Goal: Transaction & Acquisition: Book appointment/travel/reservation

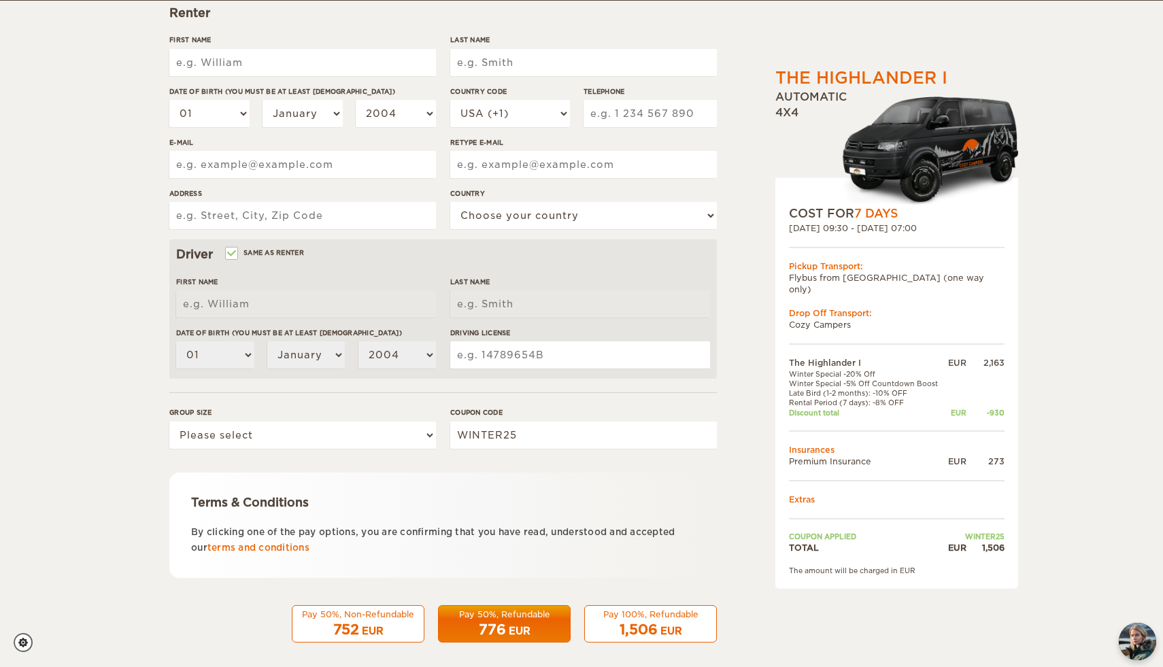
scroll to position [218, 0]
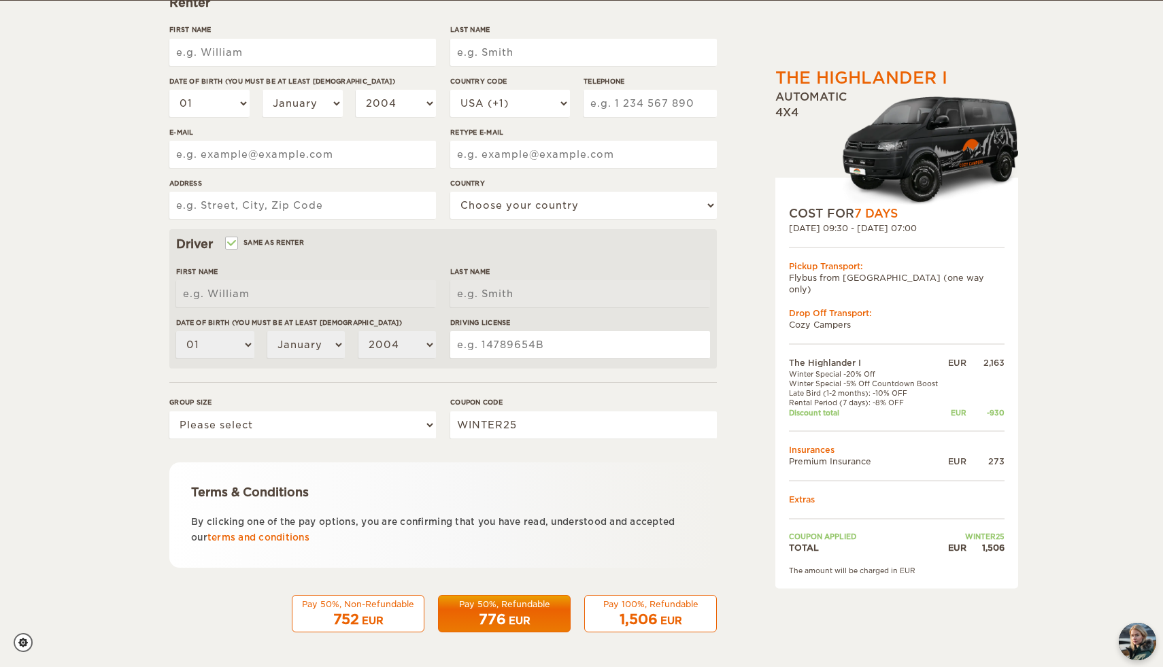
click at [361, 617] on div "752 EUR" at bounding box center [358, 620] width 115 height 20
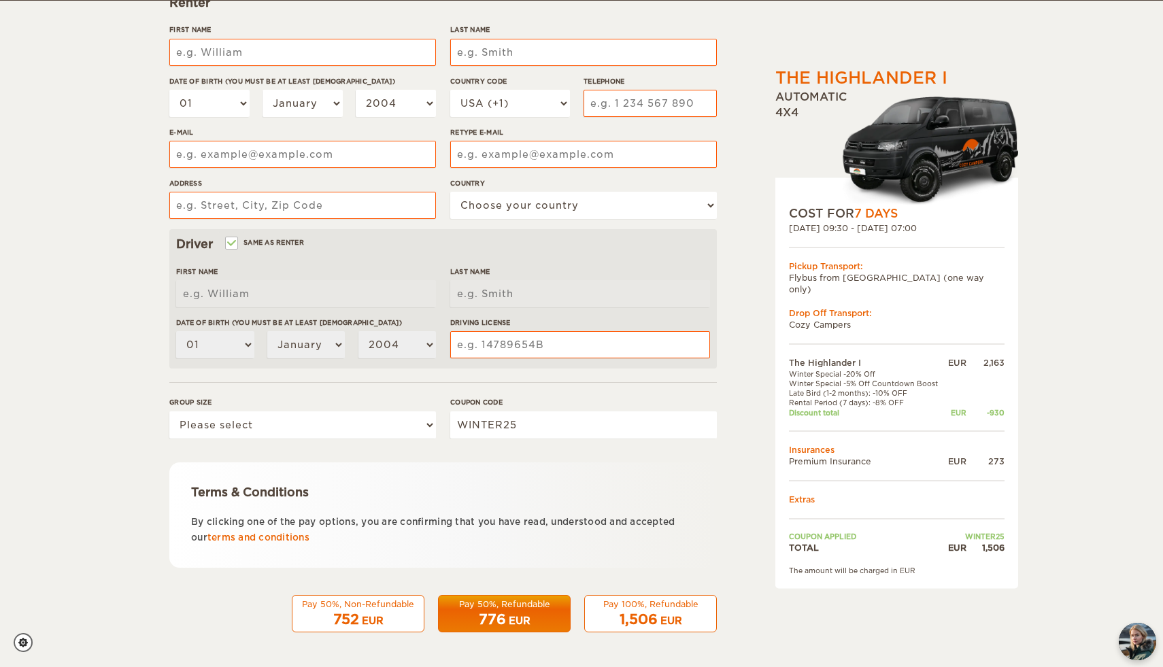
click at [391, 621] on div "752 EUR" at bounding box center [358, 620] width 115 height 20
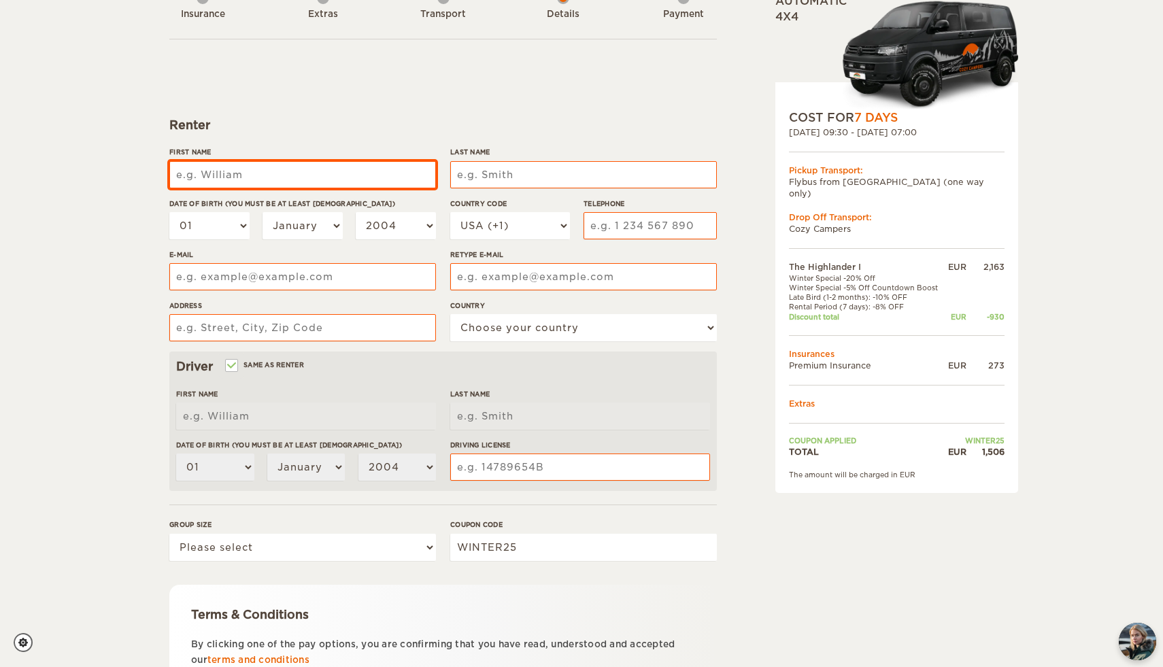
scroll to position [0, 0]
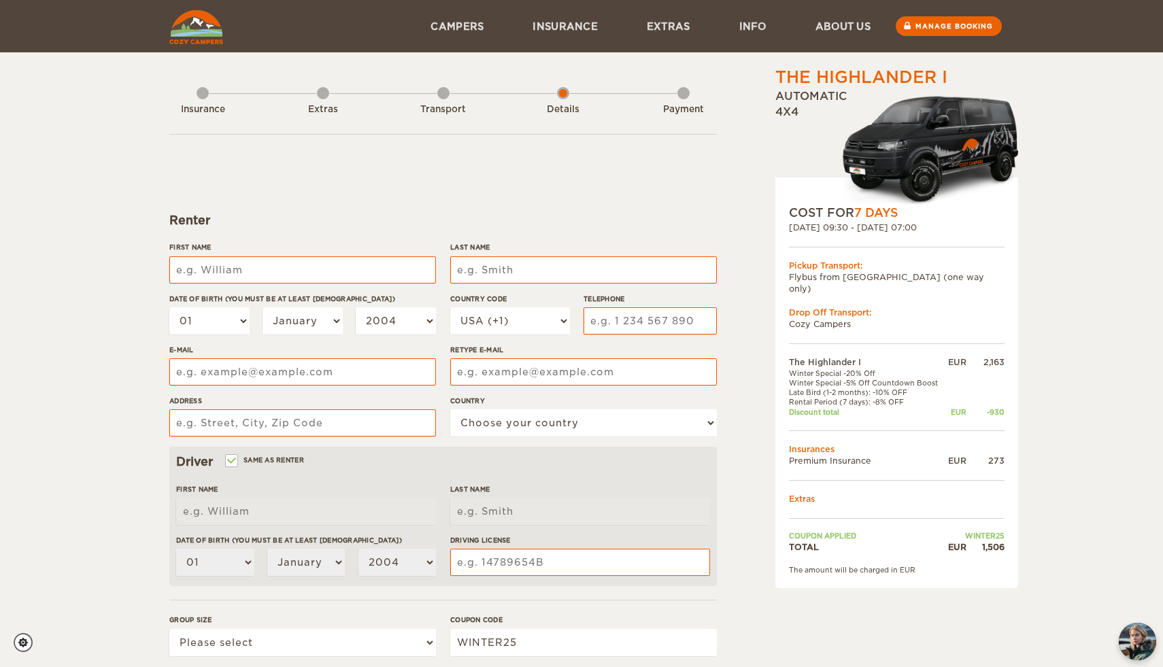
click at [323, 92] on div "Extras" at bounding box center [323, 107] width 12 height 54
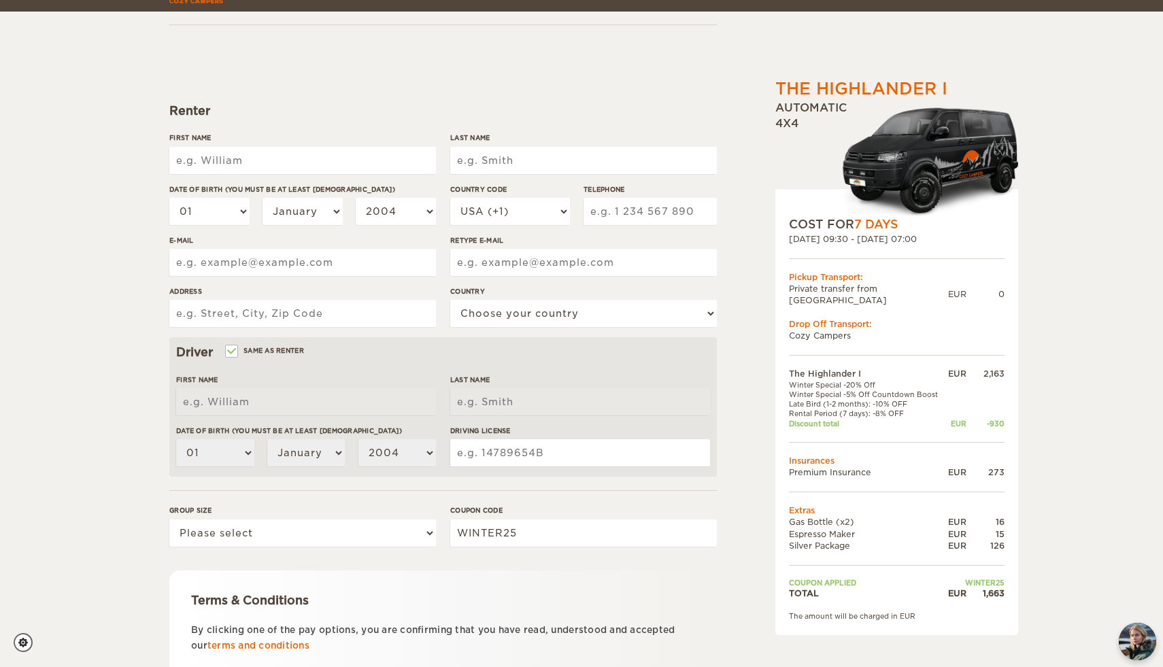
scroll to position [122, 0]
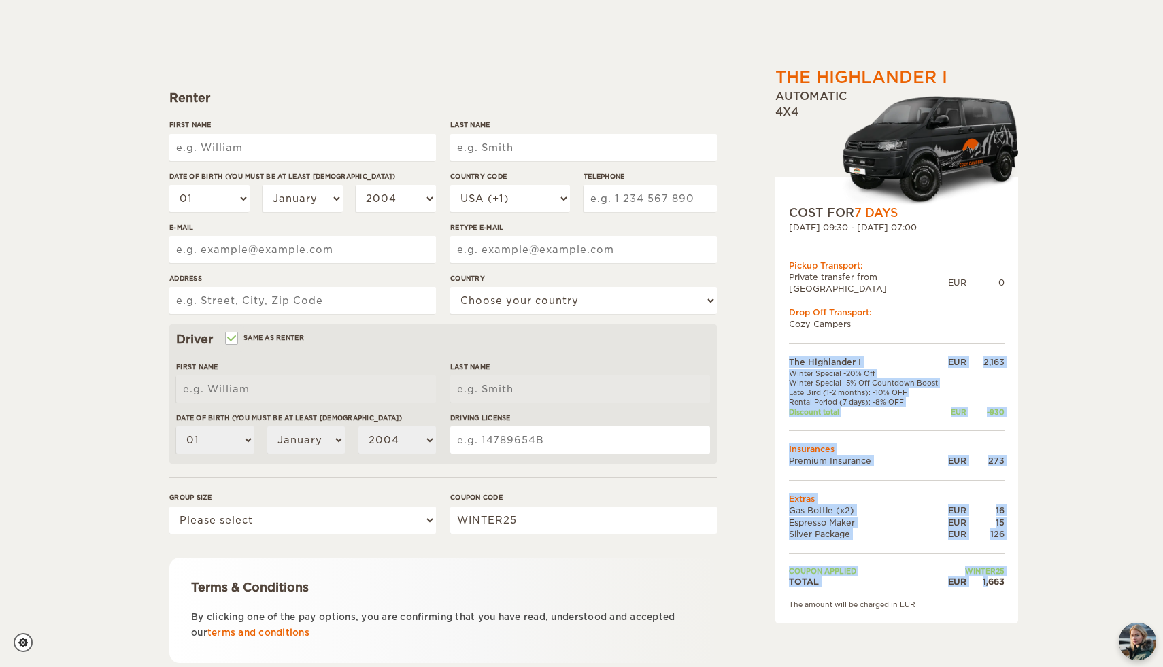
drag, startPoint x: 989, startPoint y: 572, endPoint x: 1009, endPoint y: 572, distance: 20.4
click at [1009, 572] on div "COST FOR 7 Days 18. Oct 2025 09:30 - 25. Oct 2025 07:00 Pickup Transport: Priva…" at bounding box center [896, 401] width 243 height 446
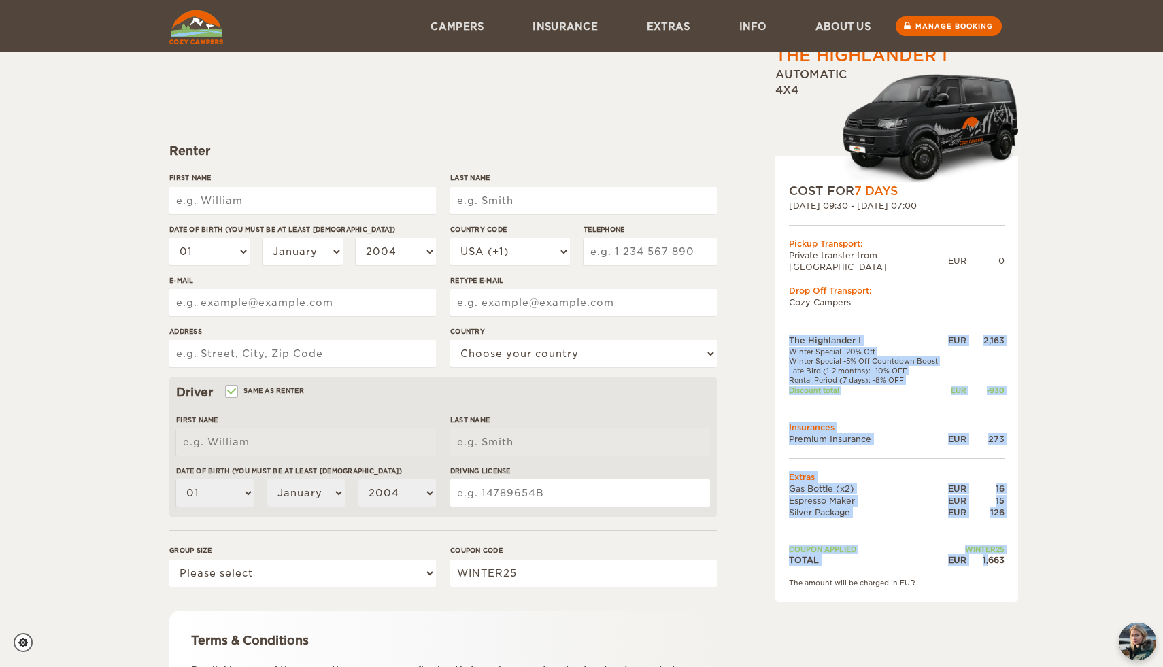
scroll to position [0, 0]
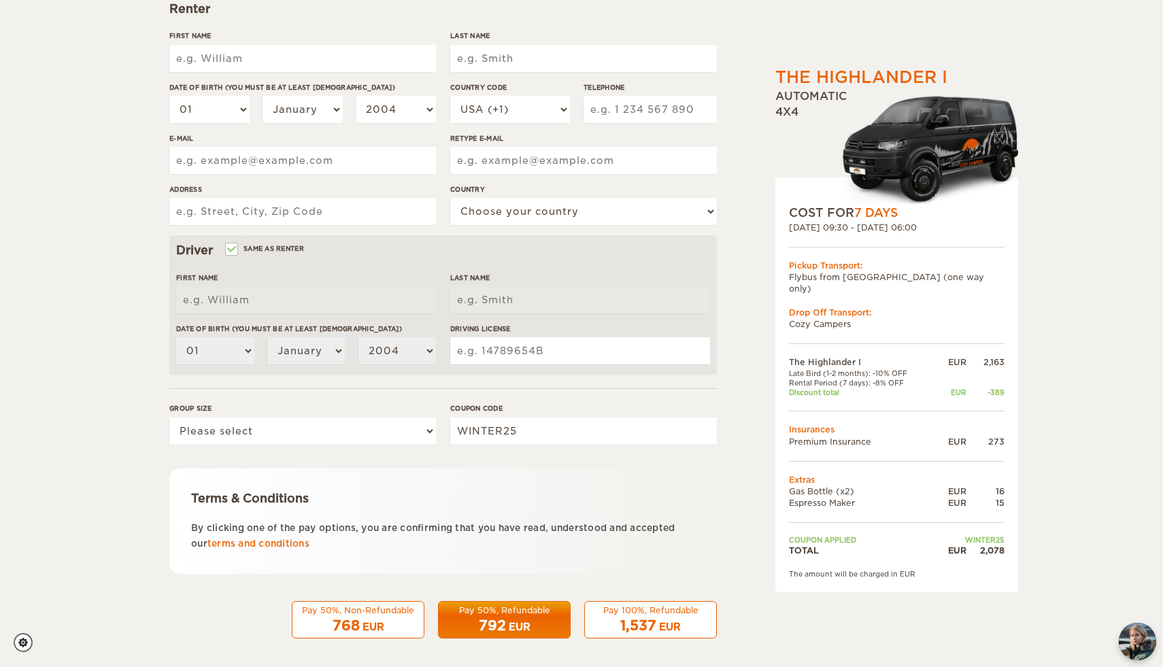
scroll to position [218, 0]
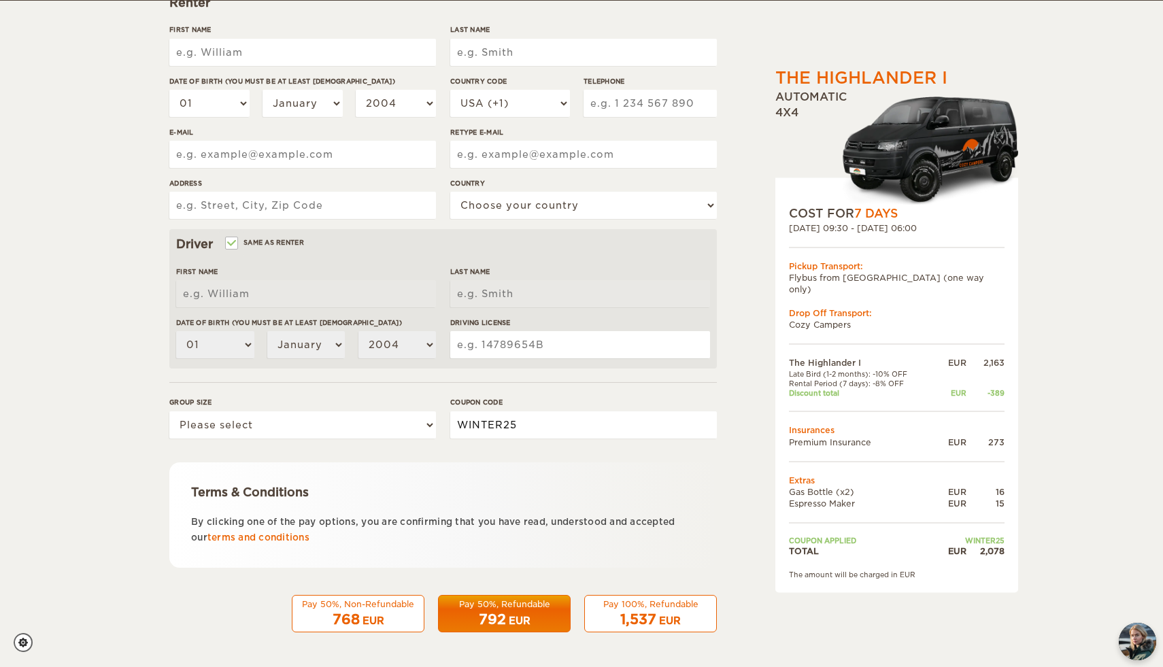
click at [566, 429] on input "WINTER25" at bounding box center [583, 425] width 267 height 27
click at [377, 431] on select "Please select 1 2" at bounding box center [302, 425] width 267 height 27
select select "2"
click at [576, 426] on input "WINTER25" at bounding box center [583, 425] width 267 height 27
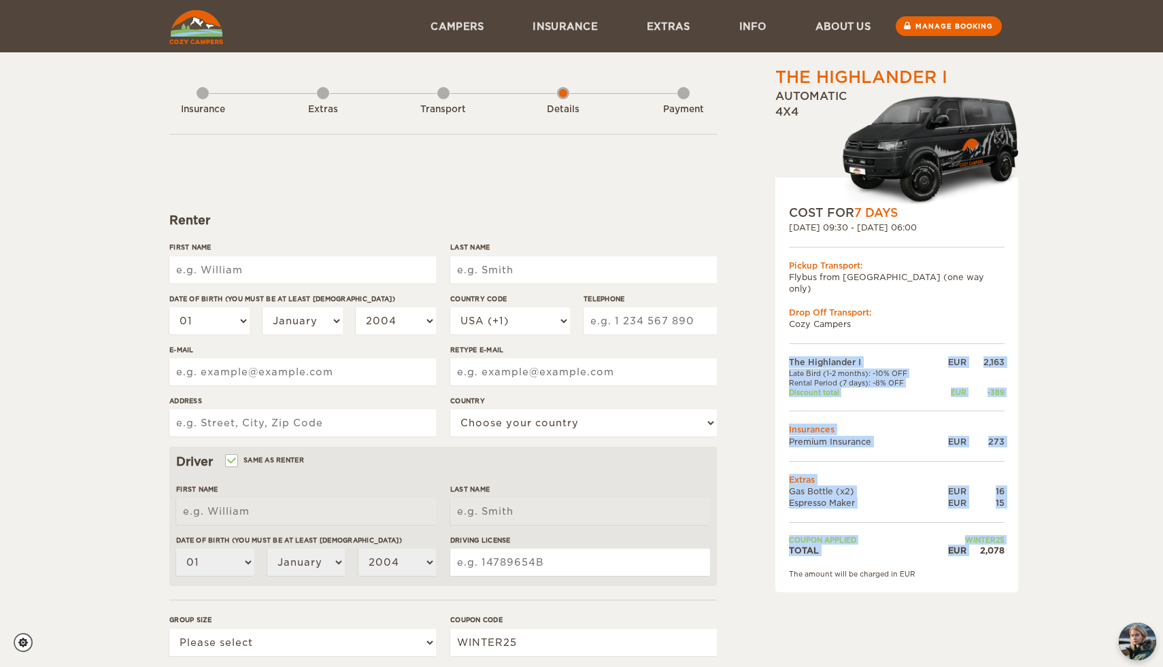
drag, startPoint x: 977, startPoint y: 540, endPoint x: 1008, endPoint y: 539, distance: 30.6
click at [1008, 539] on div "COST FOR 7 Days [DATE] 09:30 - [DATE] 06:00 Pickup Transport: Flybus from [GEOG…" at bounding box center [896, 385] width 243 height 415
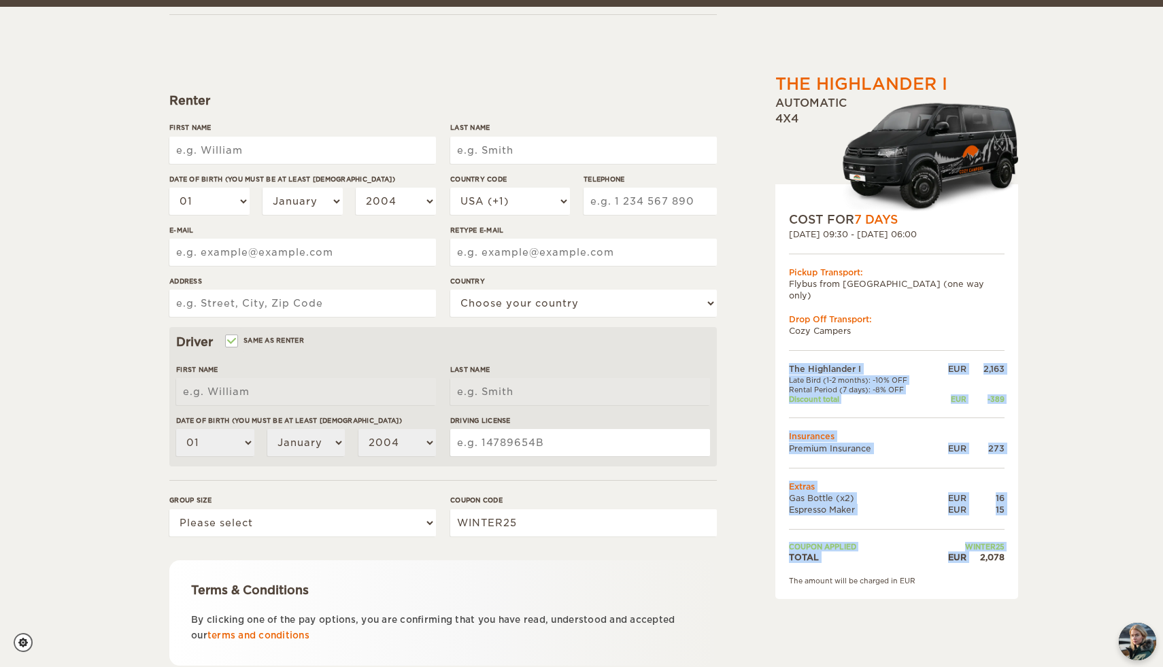
scroll to position [127, 0]
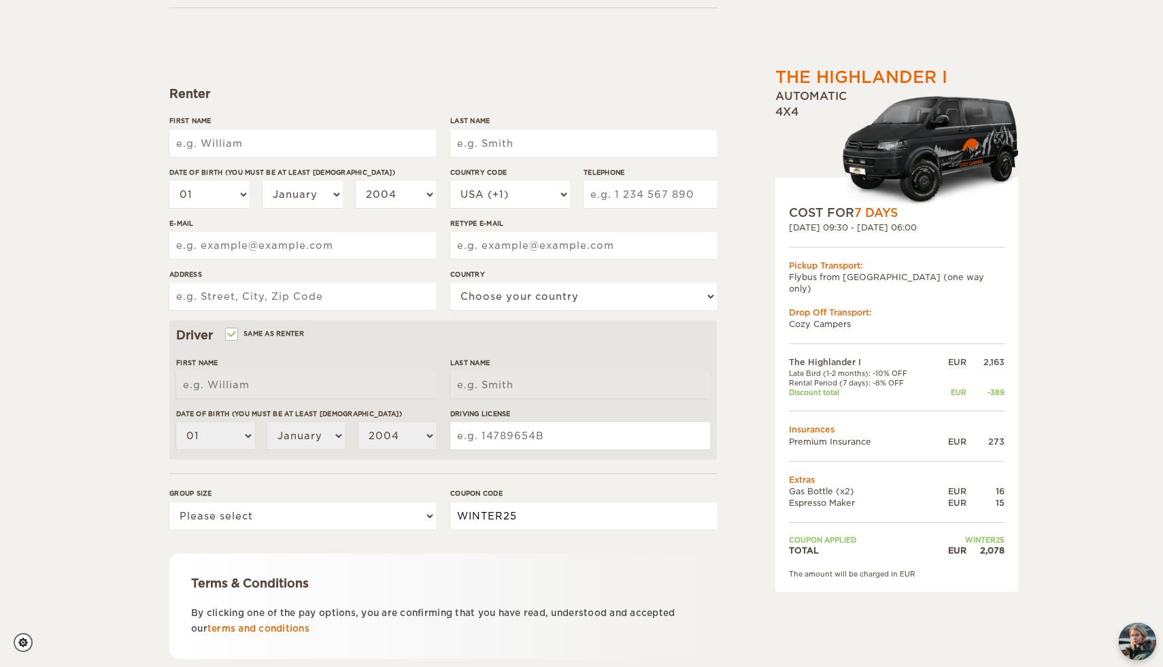
click at [537, 512] on input "WINTER25" at bounding box center [583, 516] width 267 height 27
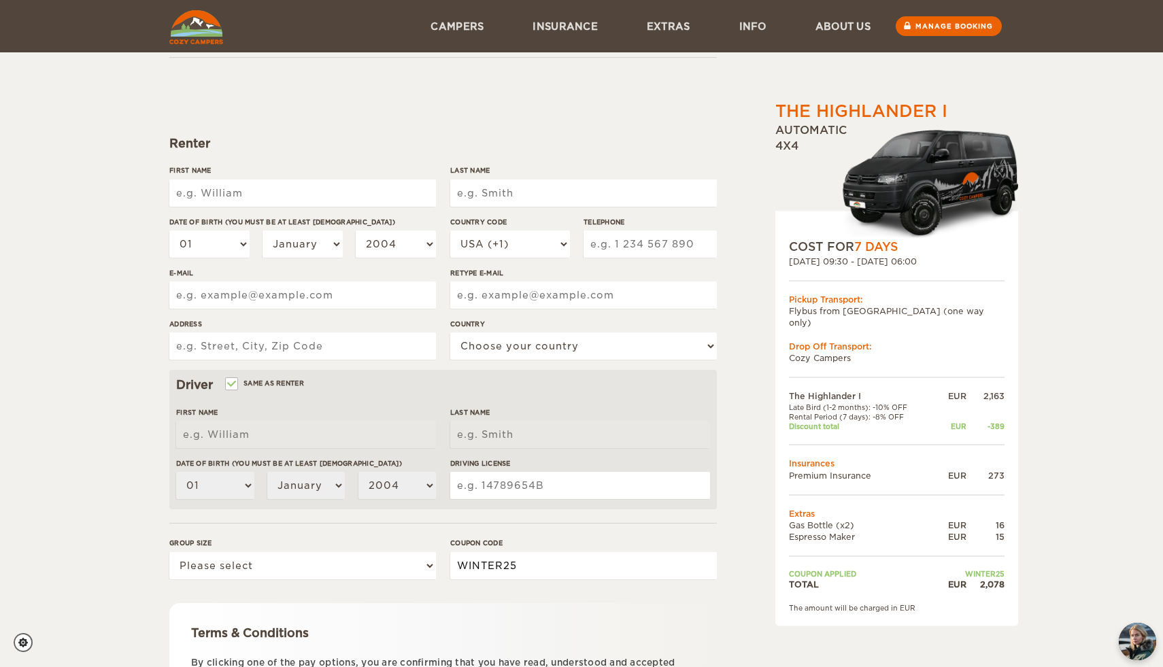
scroll to position [51, 0]
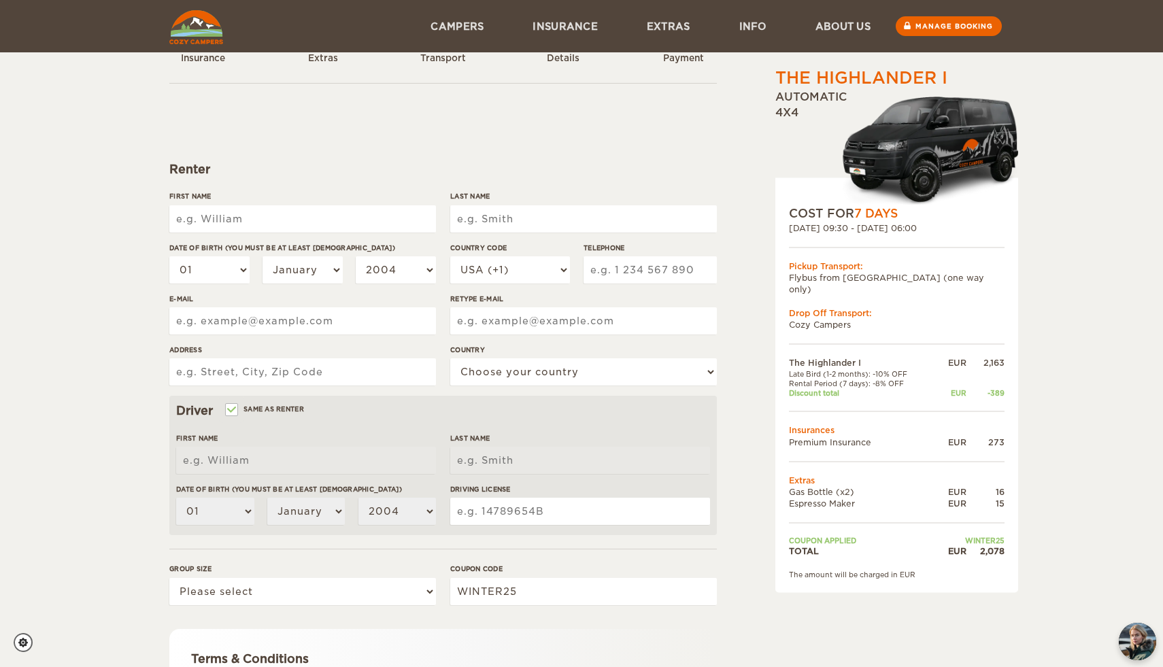
click at [299, 223] on input "First Name" at bounding box center [302, 218] width 267 height 27
type input "Jakub"
type input "Macejko"
type input "730146251"
type input "jakub252252@gmail.com"
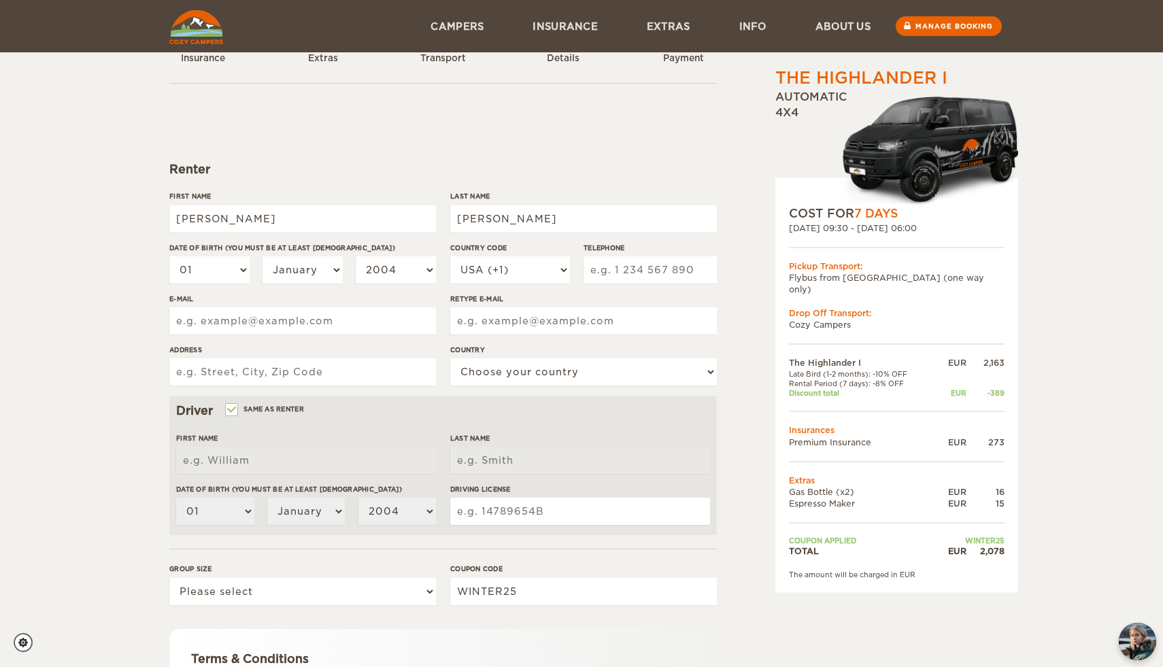
type input "jakub252252@gmail.com"
type input "Šumavská 25"
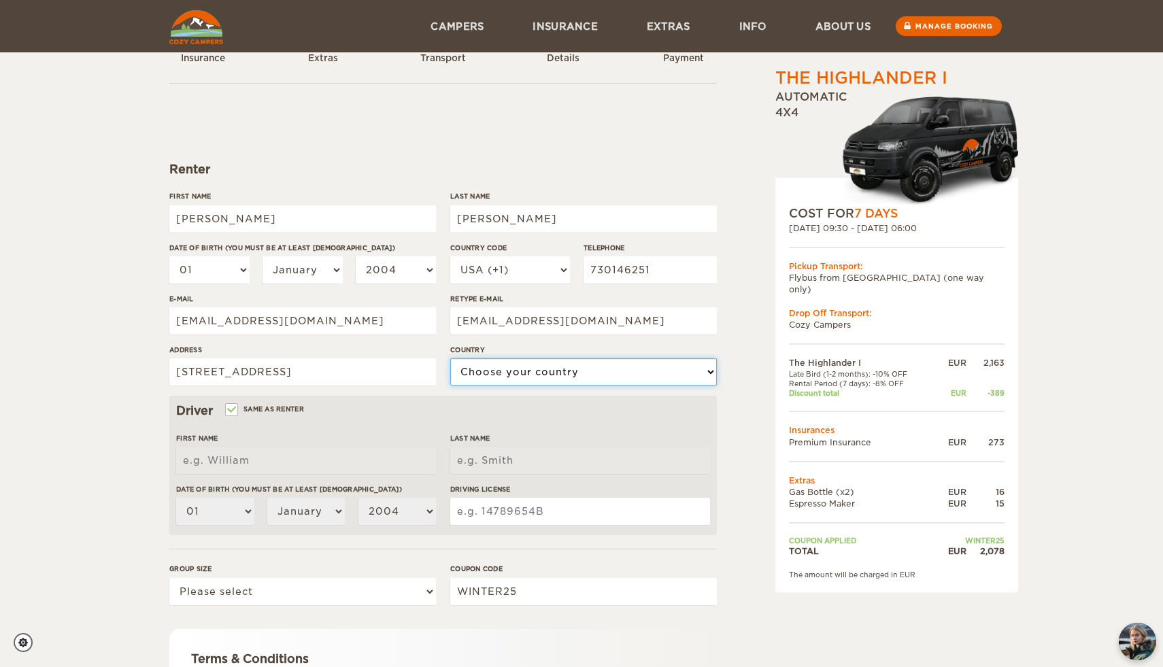
select select "54"
type input "Jakub"
type input "Macejko"
click at [364, 367] on input "Šumavská 25" at bounding box center [302, 371] width 267 height 27
type input "Tkáčska 2697/2"
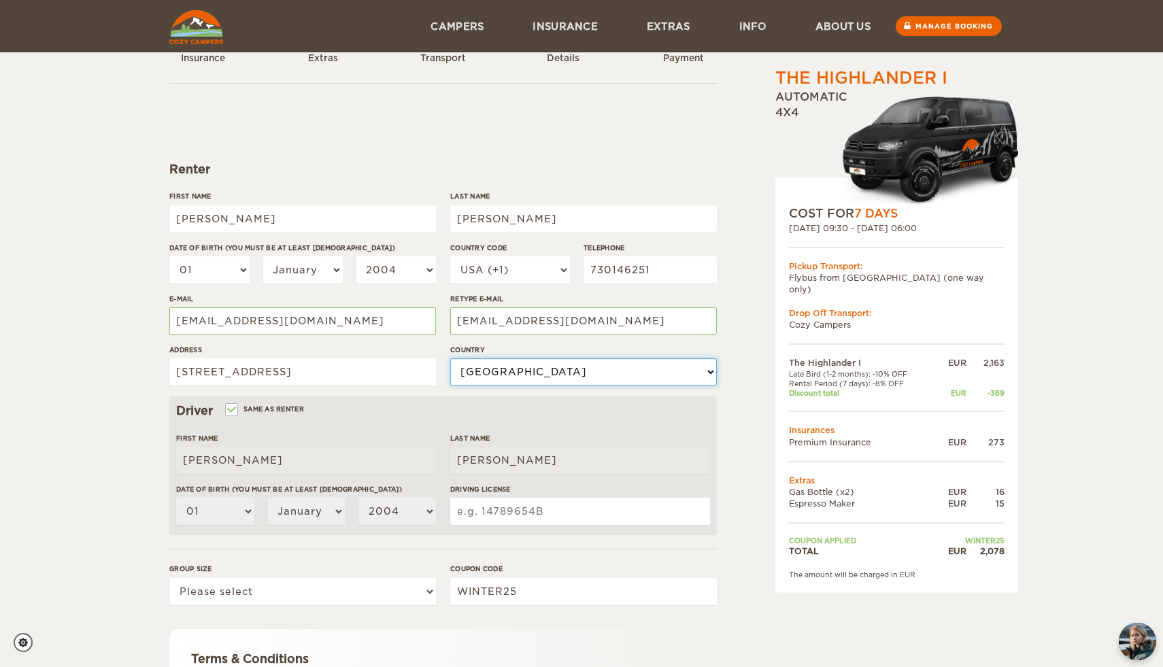
click at [477, 373] on select "Choose your country United States United Kingdom Germany Afghanistan Albania Al…" at bounding box center [583, 371] width 267 height 27
select select "190"
click at [393, 270] on select "2004 2003 2002 2001 2000 1999 1998 1997 1996 1995 1994 1993 1992 1991 1990 1989…" at bounding box center [396, 269] width 80 height 27
select select "2000"
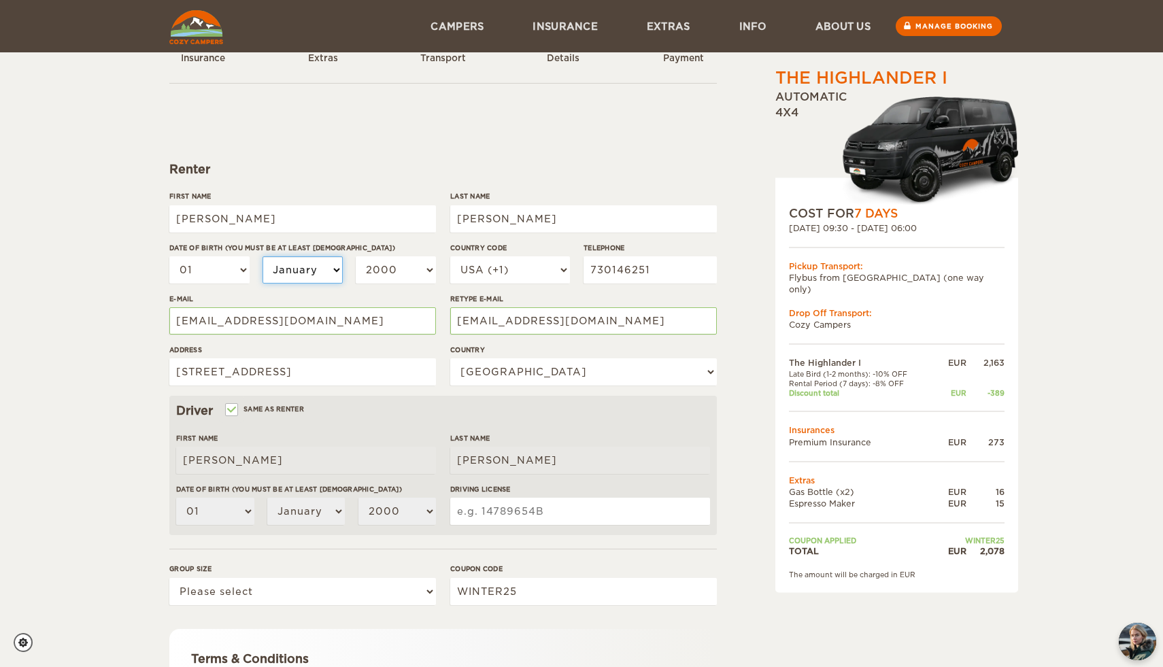
click at [272, 269] on select "January February March April May June July August September October November De…" at bounding box center [303, 269] width 80 height 27
select select "05"
click at [554, 267] on select "USA (+1) UK (+44) Germany (+49) Algeria (+213) Andorra (+376) Angola (+244) Ang…" at bounding box center [510, 269] width 120 height 27
select select "42"
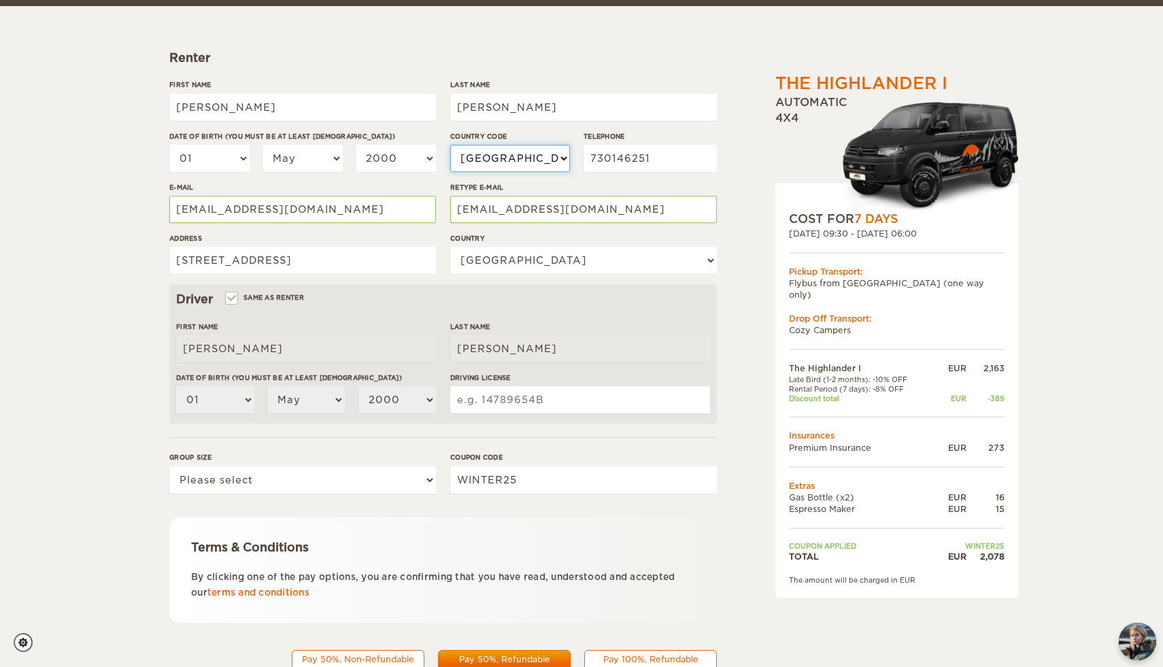
scroll to position [218, 0]
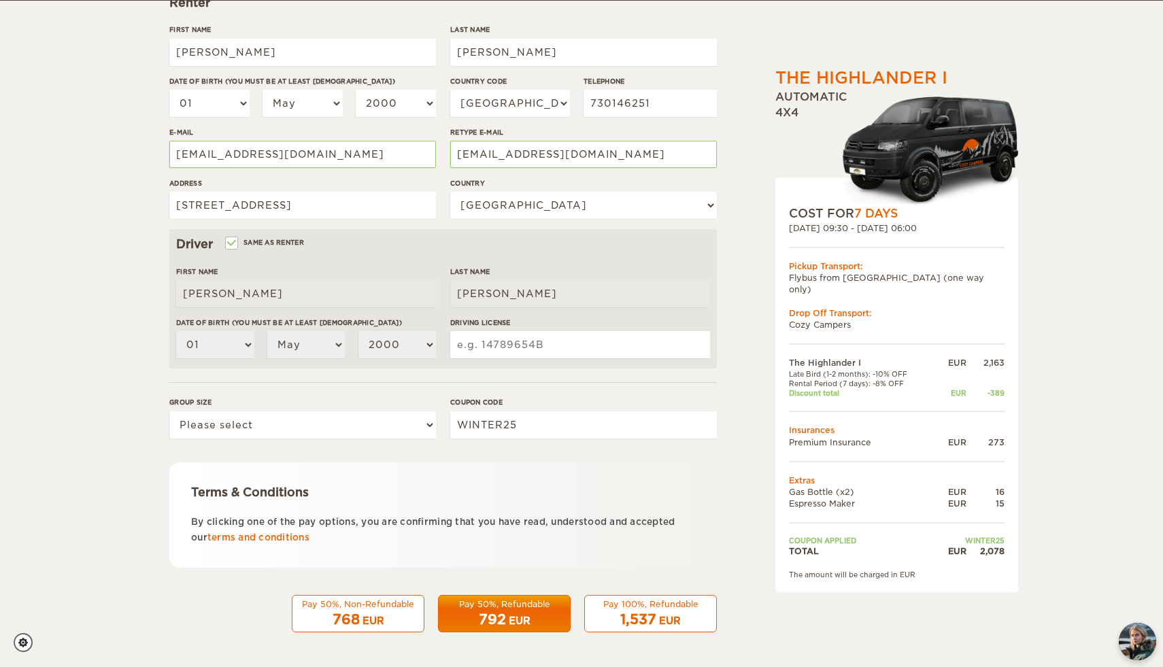
click at [547, 344] on input "Driving License" at bounding box center [580, 344] width 260 height 27
click at [354, 431] on select "Please select 1 2" at bounding box center [302, 425] width 267 height 27
select select "2"
click at [504, 616] on span "792" at bounding box center [492, 620] width 27 height 16
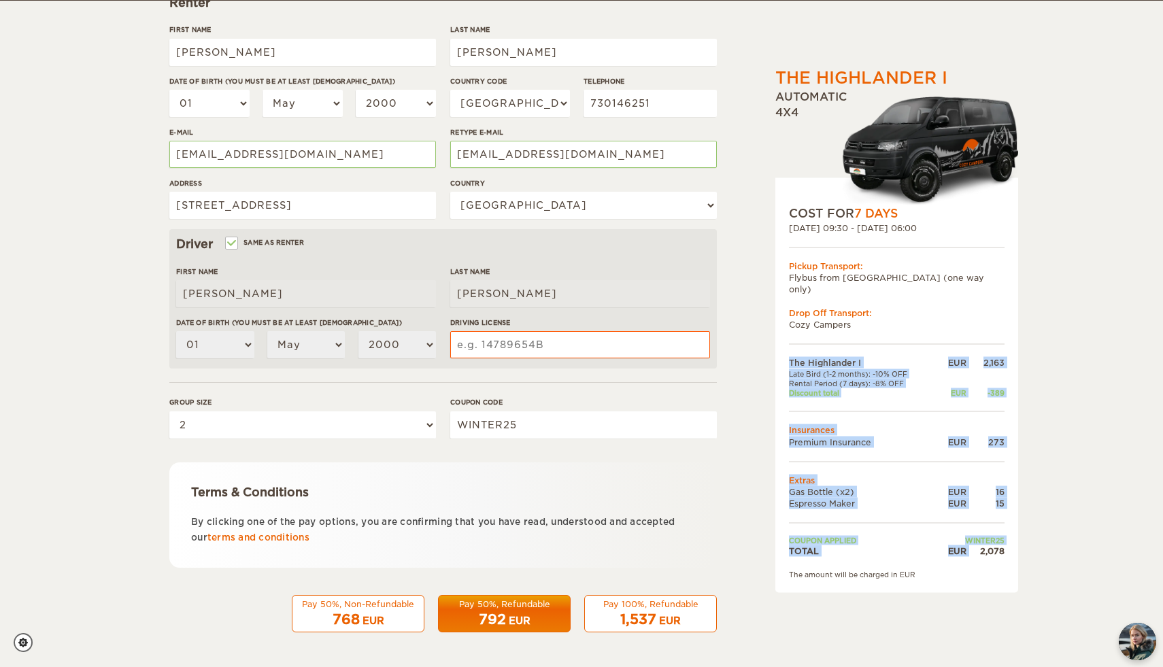
drag, startPoint x: 976, startPoint y: 540, endPoint x: 1007, endPoint y: 541, distance: 30.6
click at [1007, 541] on div "COST FOR 7 Days 18. Oct 2025 09:30 - 25. Oct 2025 06:00 Pickup Transport: Flybu…" at bounding box center [896, 385] width 243 height 415
drag, startPoint x: 975, startPoint y: 531, endPoint x: 1001, endPoint y: 529, distance: 26.6
click at [1001, 536] on td "WINTER25" at bounding box center [969, 541] width 69 height 10
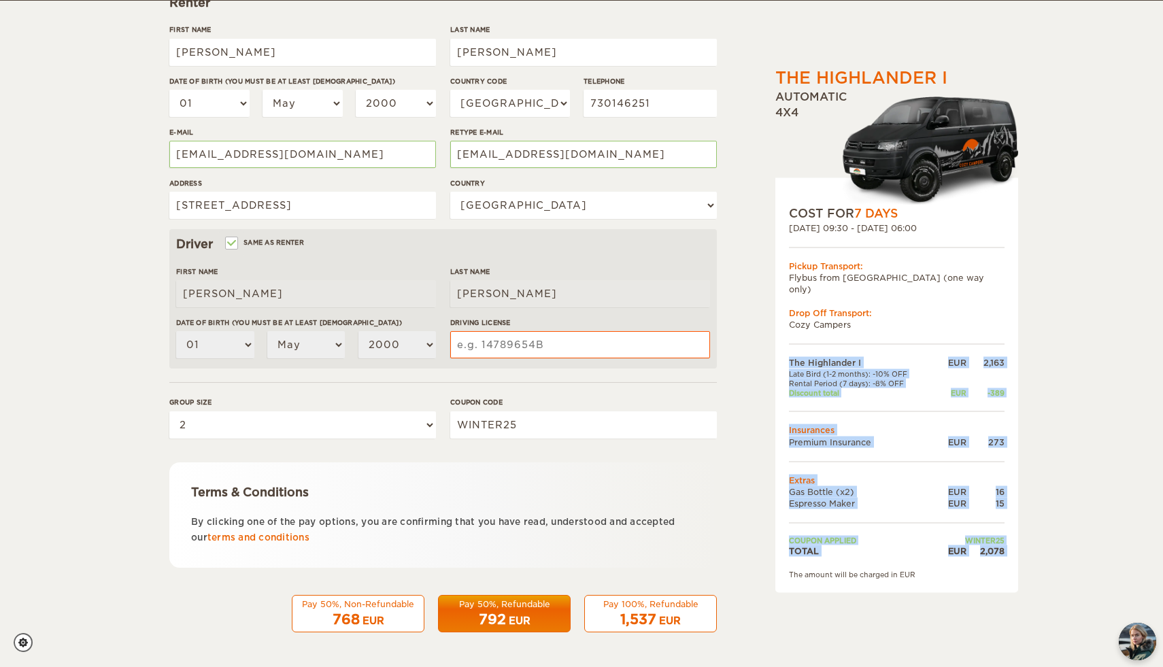
drag, startPoint x: 1011, startPoint y: 529, endPoint x: 818, endPoint y: 546, distance: 193.9
click at [818, 546] on div "COST FOR 7 Days 18. Oct 2025 09:30 - 25. Oct 2025 06:00 Pickup Transport: Flybu…" at bounding box center [896, 385] width 243 height 415
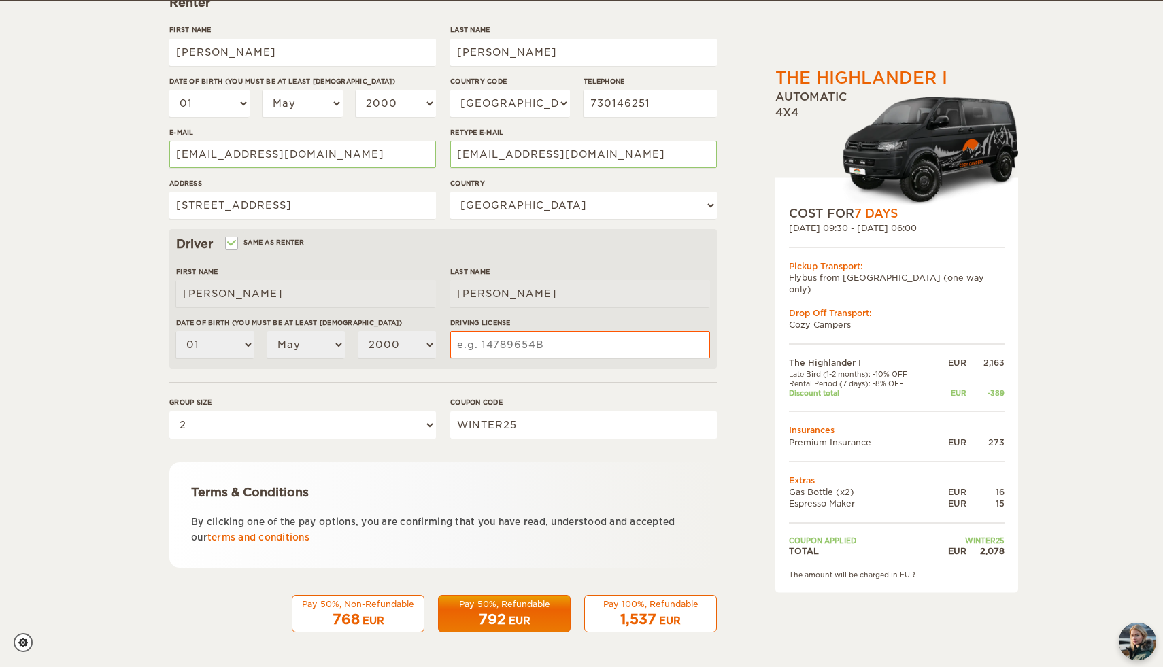
click at [935, 578] on div "COST FOR 7 Days 18. Oct 2025 09:30 - 25. Oct 2025 06:00 Pickup Transport: Flybu…" at bounding box center [896, 385] width 243 height 415
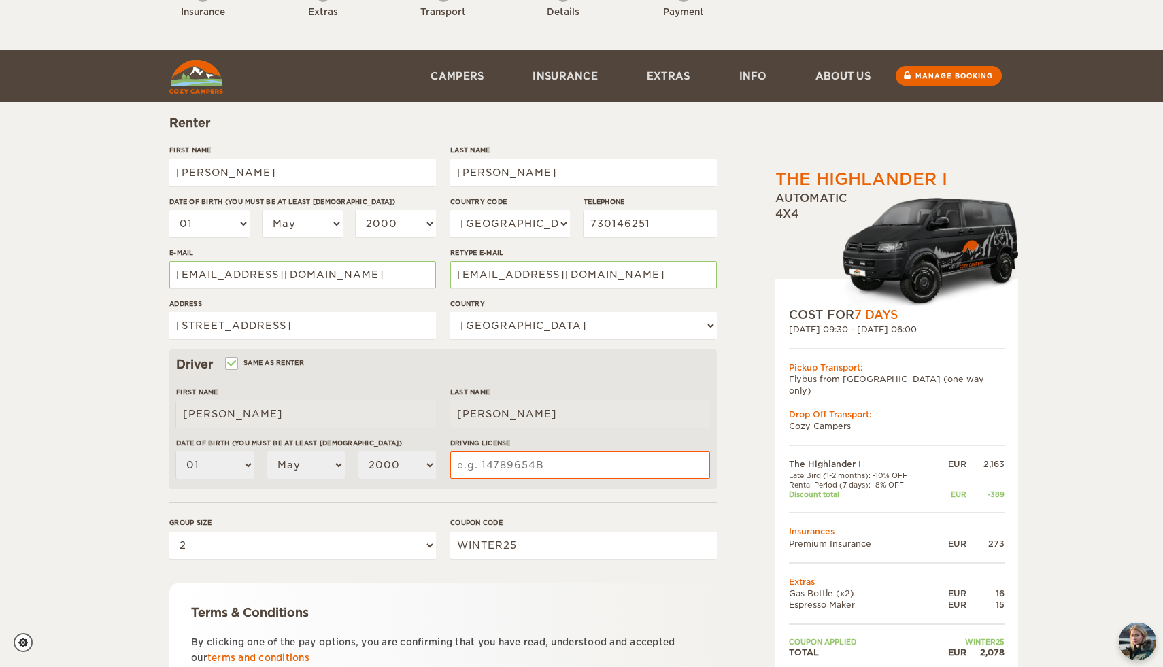
scroll to position [0, 0]
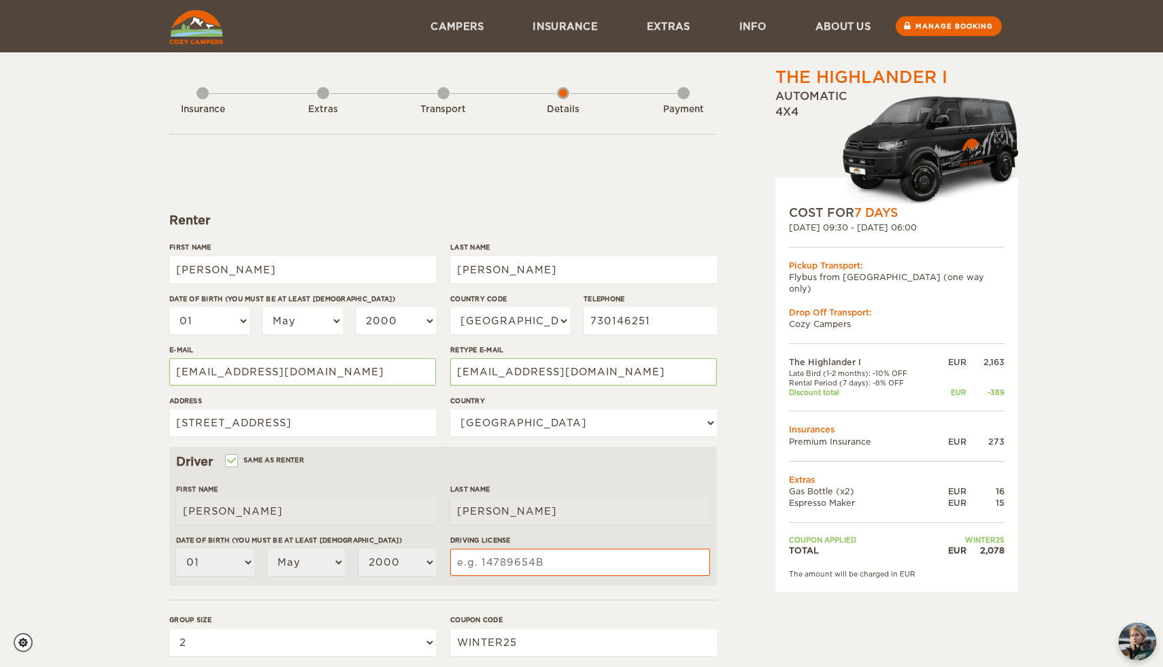
click at [674, 231] on form "Renter First Name Jakub Last Name Macejko Date of birth (You must be at least 2…" at bounding box center [443, 492] width 548 height 716
